Goal: Task Accomplishment & Management: Complete application form

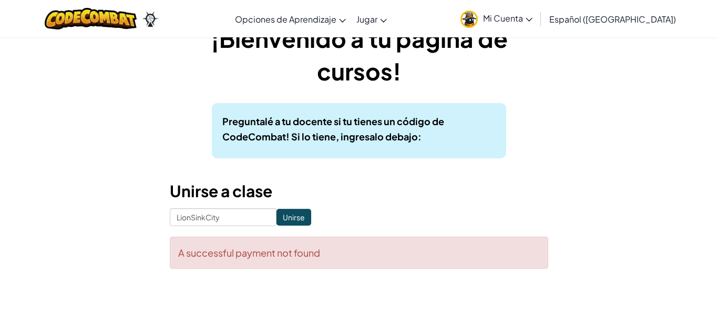
scroll to position [37, 0]
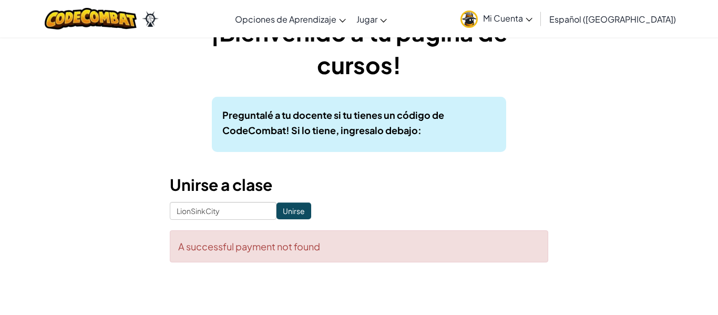
click at [183, 248] on div "A successful payment not found" at bounding box center [359, 246] width 379 height 32
click at [469, 240] on div "No se encontró un pago exitoso" at bounding box center [359, 246] width 379 height 32
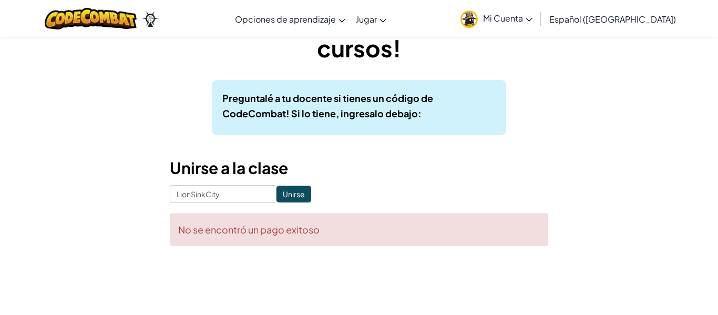
scroll to position [56, 0]
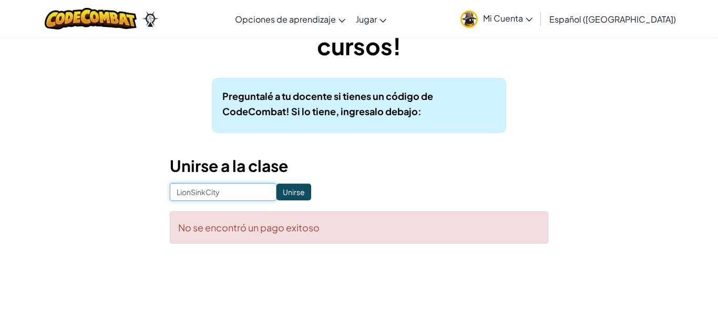
click at [226, 199] on input "LionSinkCity" at bounding box center [223, 192] width 107 height 18
click at [303, 193] on input "Unirse" at bounding box center [294, 191] width 35 height 17
click at [257, 186] on input "LionSinkCity" at bounding box center [223, 192] width 107 height 18
drag, startPoint x: 374, startPoint y: 189, endPoint x: 349, endPoint y: 188, distance: 25.2
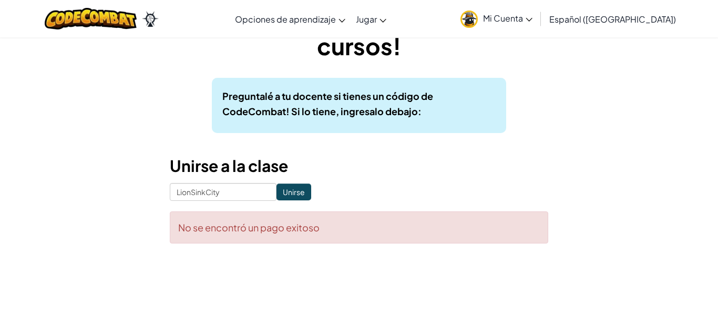
click at [373, 188] on form "LionSinkCity Unirse No se encontró un pago exitoso" at bounding box center [359, 213] width 379 height 60
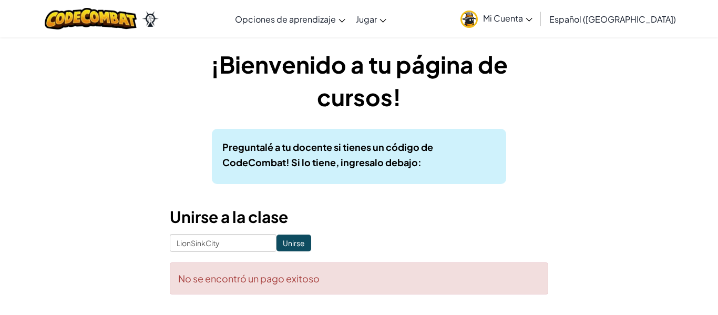
scroll to position [0, 0]
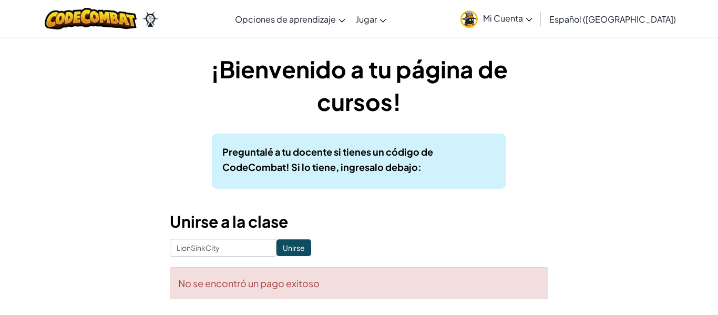
click at [523, 13] on font "Mi Cuenta" at bounding box center [503, 18] width 40 height 11
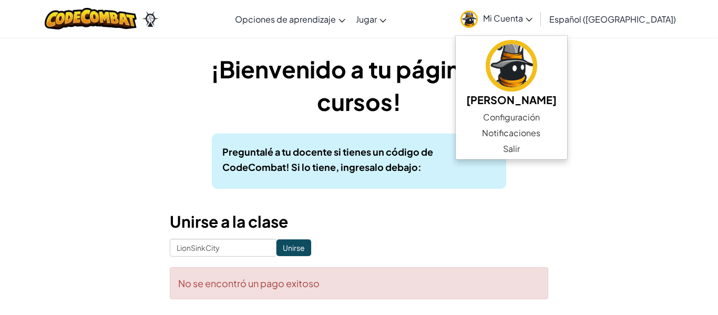
click at [645, 106] on div "¡Bienvenido a tu página de cursos! Preguntalé a tu docente si tienes un código …" at bounding box center [359, 181] width 615 height 257
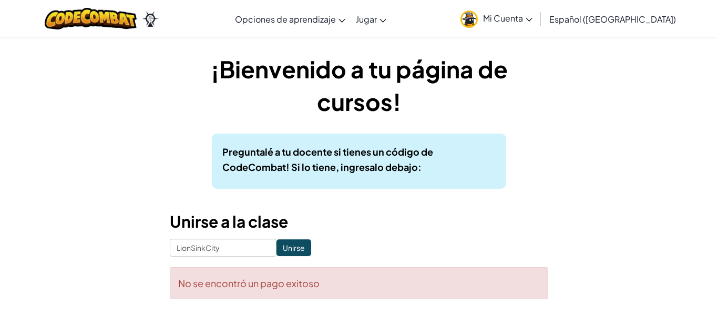
click at [478, 17] on img at bounding box center [469, 19] width 17 height 17
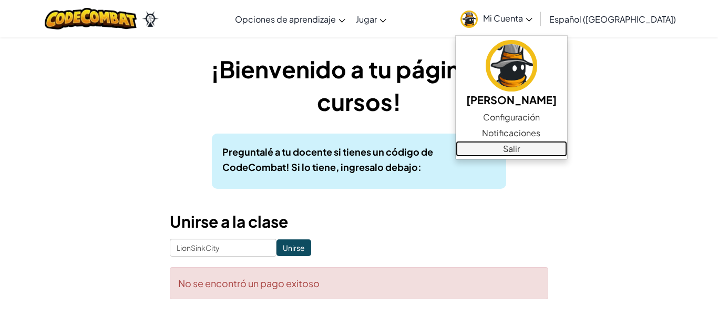
click at [520, 145] on font "Salir" at bounding box center [511, 148] width 17 height 11
